Goal: Transaction & Acquisition: Purchase product/service

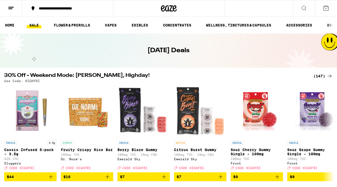
click at [14, 3] on button at bounding box center [11, 8] width 22 height 17
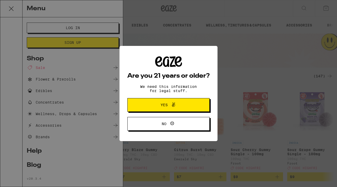
click at [159, 105] on span "Yes" at bounding box center [169, 104] width 40 height 7
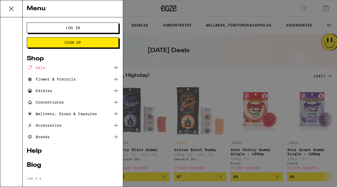
click at [73, 26] on span "Log In" at bounding box center [73, 28] width 14 height 4
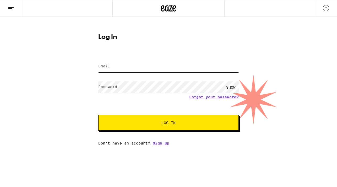
type input "[EMAIL_ADDRESS][PERSON_NAME][DOMAIN_NAME]"
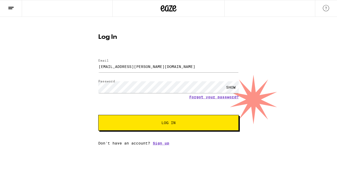
click at [121, 118] on button "Log In" at bounding box center [168, 123] width 140 height 16
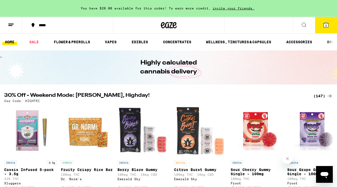
click at [10, 27] on icon at bounding box center [11, 25] width 6 height 6
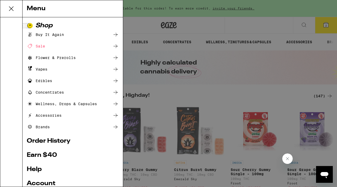
click at [172, 44] on div "Menu Shop Buy It Again Sale Flower & Prerolls Vapes Edibles Concentrates Wellne…" at bounding box center [168, 93] width 337 height 187
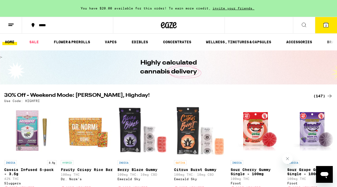
click at [59, 28] on button "*****" at bounding box center [67, 25] width 91 height 16
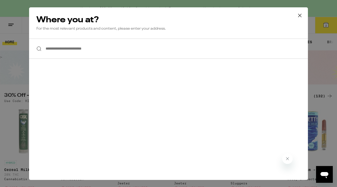
click at [70, 47] on input "**********" at bounding box center [168, 49] width 279 height 20
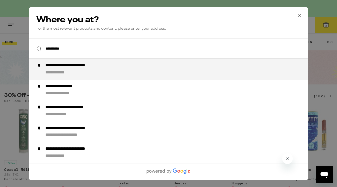
click at [63, 69] on div "**********" at bounding box center [178, 69] width 267 height 13
type input "**********"
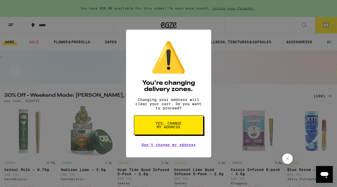
click at [163, 135] on button "Yes, change my address" at bounding box center [168, 124] width 69 height 19
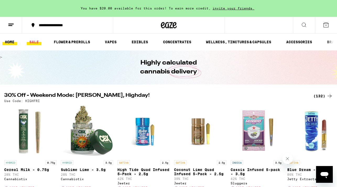
click at [34, 41] on link "SALE" at bounding box center [34, 42] width 15 height 6
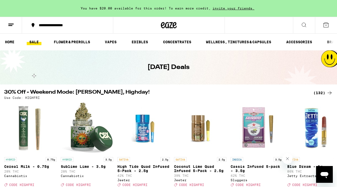
click at [319, 92] on div "(132)" at bounding box center [322, 93] width 19 height 6
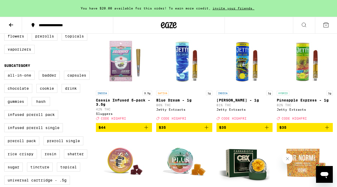
scroll to position [157, 0]
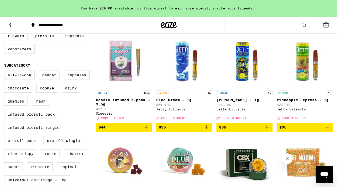
click at [33, 145] on label "Preroll Pack" at bounding box center [21, 140] width 35 height 9
click at [6, 72] on input "Preroll Pack" at bounding box center [5, 71] width 0 height 0
checkbox input "true"
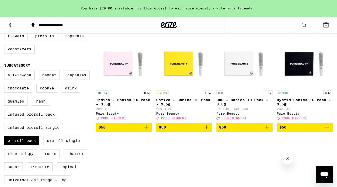
click at [52, 145] on label "Preroll Single" at bounding box center [63, 140] width 40 height 9
click at [6, 72] on input "Preroll Single" at bounding box center [5, 71] width 0 height 0
checkbox input "true"
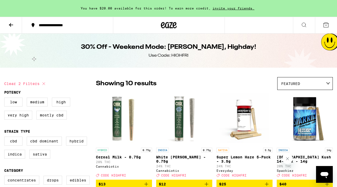
click at [10, 24] on icon at bounding box center [11, 25] width 6 height 6
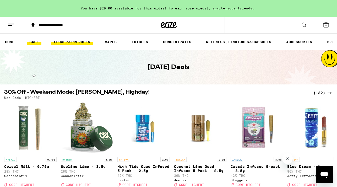
click at [88, 42] on link "FLOWER & PREROLLS" at bounding box center [72, 42] width 42 height 6
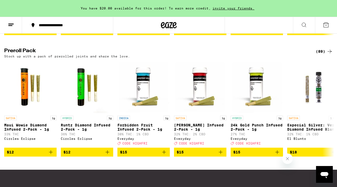
scroll to position [394, 0]
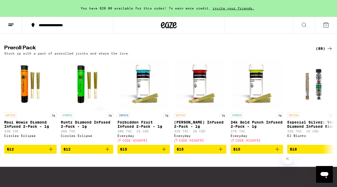
click at [321, 52] on div "(89)" at bounding box center [324, 48] width 17 height 6
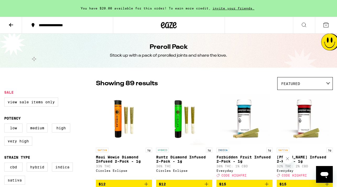
click at [300, 84] on div "Featured" at bounding box center [304, 83] width 55 height 12
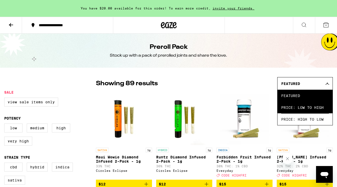
click at [298, 106] on span "Price: Low to High" at bounding box center [305, 107] width 48 height 12
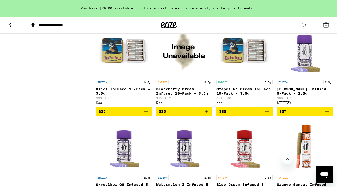
scroll to position [847, 0]
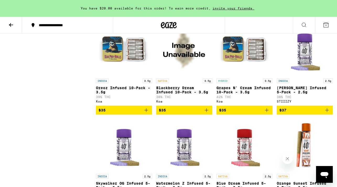
click at [267, 113] on icon "Add to bag" at bounding box center [267, 110] width 6 height 6
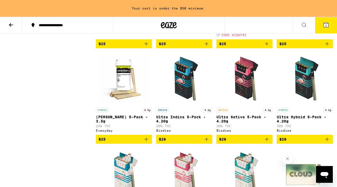
scroll to position [0, 0]
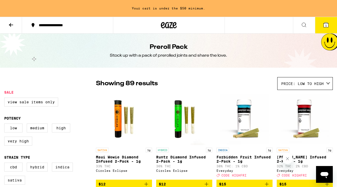
click at [9, 91] on legend "Sale" at bounding box center [8, 92] width 9 height 4
click at [15, 101] on label "View Sale Items Only" at bounding box center [31, 101] width 54 height 9
click at [6, 99] on input "View Sale Items Only" at bounding box center [5, 98] width 0 height 0
checkbox input "true"
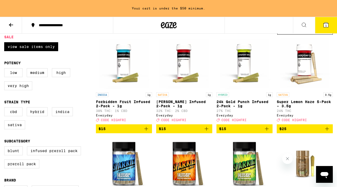
scroll to position [55, 0]
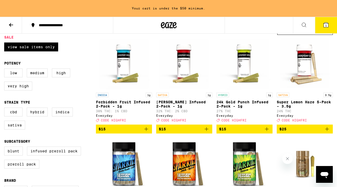
click at [325, 130] on icon "Add to bag" at bounding box center [327, 129] width 6 height 6
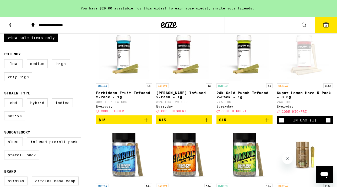
scroll to position [0, 0]
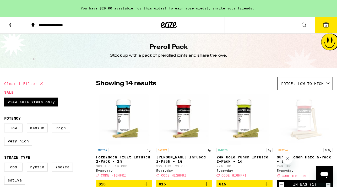
click at [322, 23] on button "2" at bounding box center [326, 25] width 22 height 16
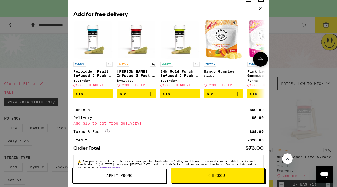
scroll to position [81, 0]
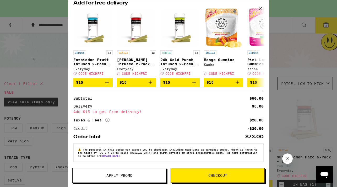
click at [122, 172] on button "Apply Promo" at bounding box center [119, 175] width 94 height 15
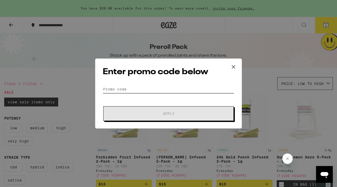
click at [142, 88] on input "Promo Code" at bounding box center [169, 89] width 132 height 8
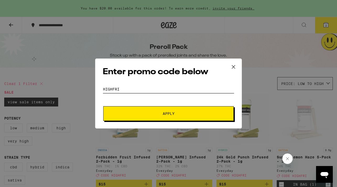
type input "highfri"
click at [156, 110] on button "Apply" at bounding box center [168, 113] width 130 height 15
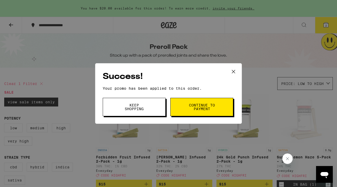
click at [128, 107] on span "Keep Shopping" at bounding box center [134, 106] width 27 height 7
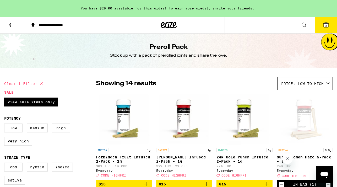
click at [328, 27] on icon at bounding box center [326, 25] width 5 height 5
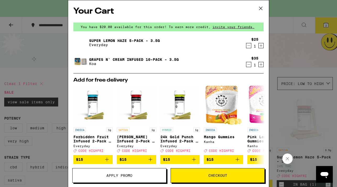
click at [290, 62] on div "Your Cart You have $20.00 available for this order! To earn more credit, invite…" at bounding box center [168, 93] width 337 height 187
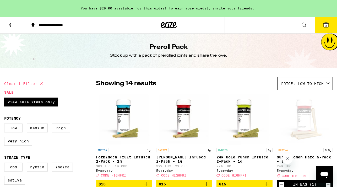
click at [10, 25] on icon at bounding box center [11, 25] width 6 height 6
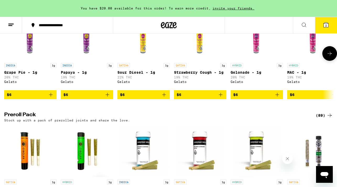
scroll to position [343, 0]
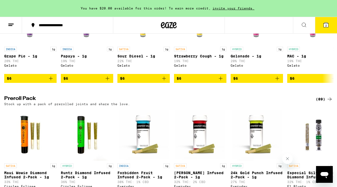
click at [325, 102] on div "(89)" at bounding box center [324, 99] width 17 height 6
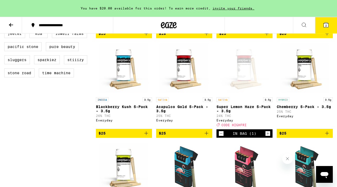
scroll to position [282, 0]
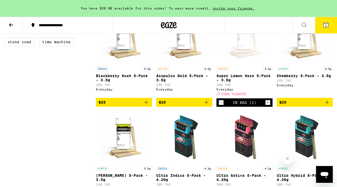
click at [268, 106] on icon "Increment" at bounding box center [267, 102] width 5 height 6
click at [326, 22] on icon at bounding box center [326, 25] width 6 height 6
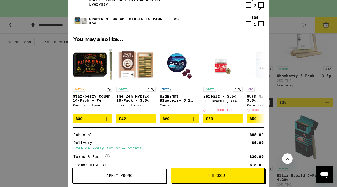
scroll to position [89, 0]
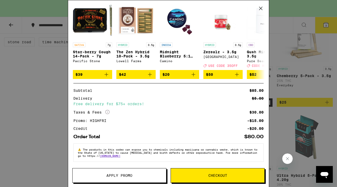
click at [260, 8] on icon at bounding box center [261, 8] width 8 height 8
